Goal: Transaction & Acquisition: Purchase product/service

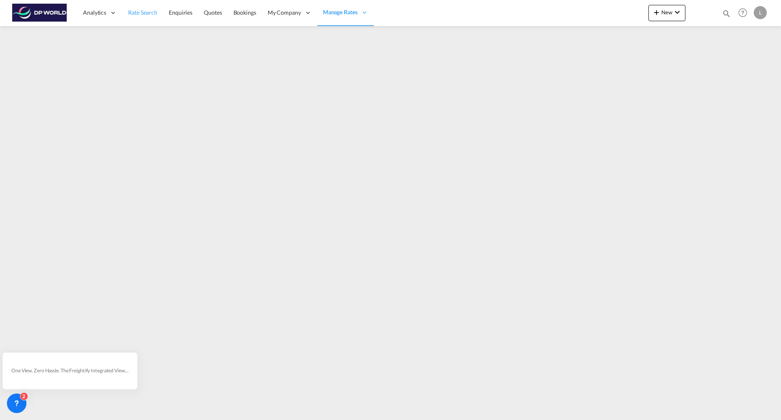
click at [145, 13] on span "Rate Search" at bounding box center [142, 12] width 29 height 7
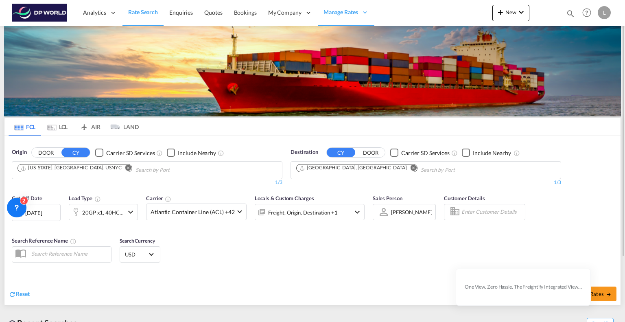
click at [125, 165] on md-icon "Remove" at bounding box center [128, 168] width 6 height 6
click at [411, 166] on md-icon "Remove" at bounding box center [414, 168] width 6 height 6
click at [70, 172] on body "Analytics Reports Dashboard Rate Search Enquiries Quotes Bookings" at bounding box center [312, 161] width 625 height 322
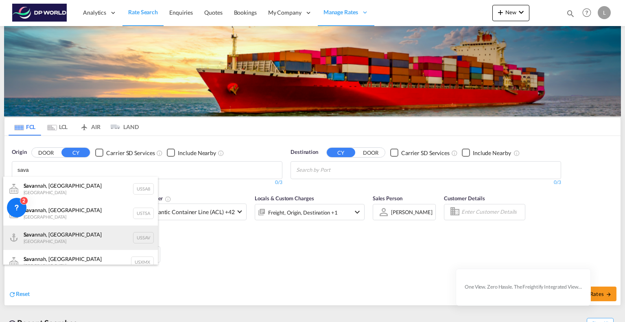
type input "sava"
click at [35, 241] on div "[PERSON_NAME], GA United States USSAV" at bounding box center [80, 237] width 155 height 24
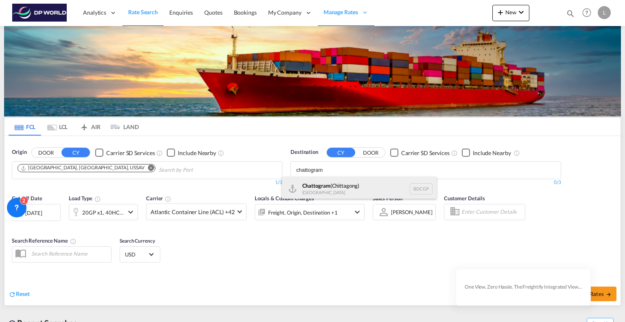
type input "chattogram"
click at [333, 187] on div "Chattogram ([GEOGRAPHIC_DATA]) [GEOGRAPHIC_DATA] BDCGP" at bounding box center [359, 189] width 155 height 24
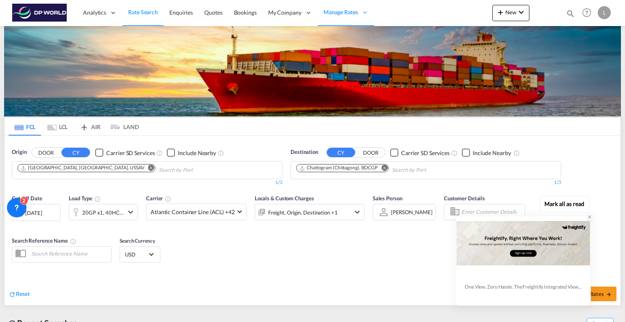
click at [588, 217] on icon at bounding box center [590, 217] width 6 height 6
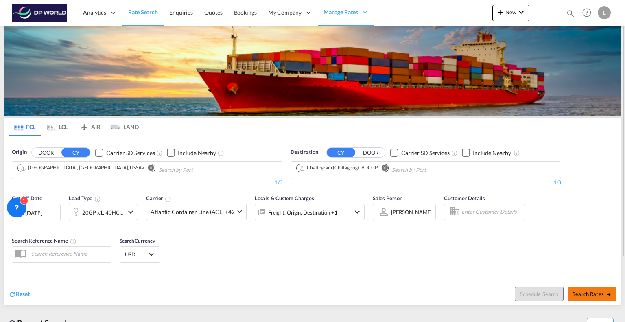
click at [594, 291] on span "Search Rates" at bounding box center [592, 294] width 39 height 7
type input "USSAV to BDCGP / [DATE]"
